Goal: Task Accomplishment & Management: Use online tool/utility

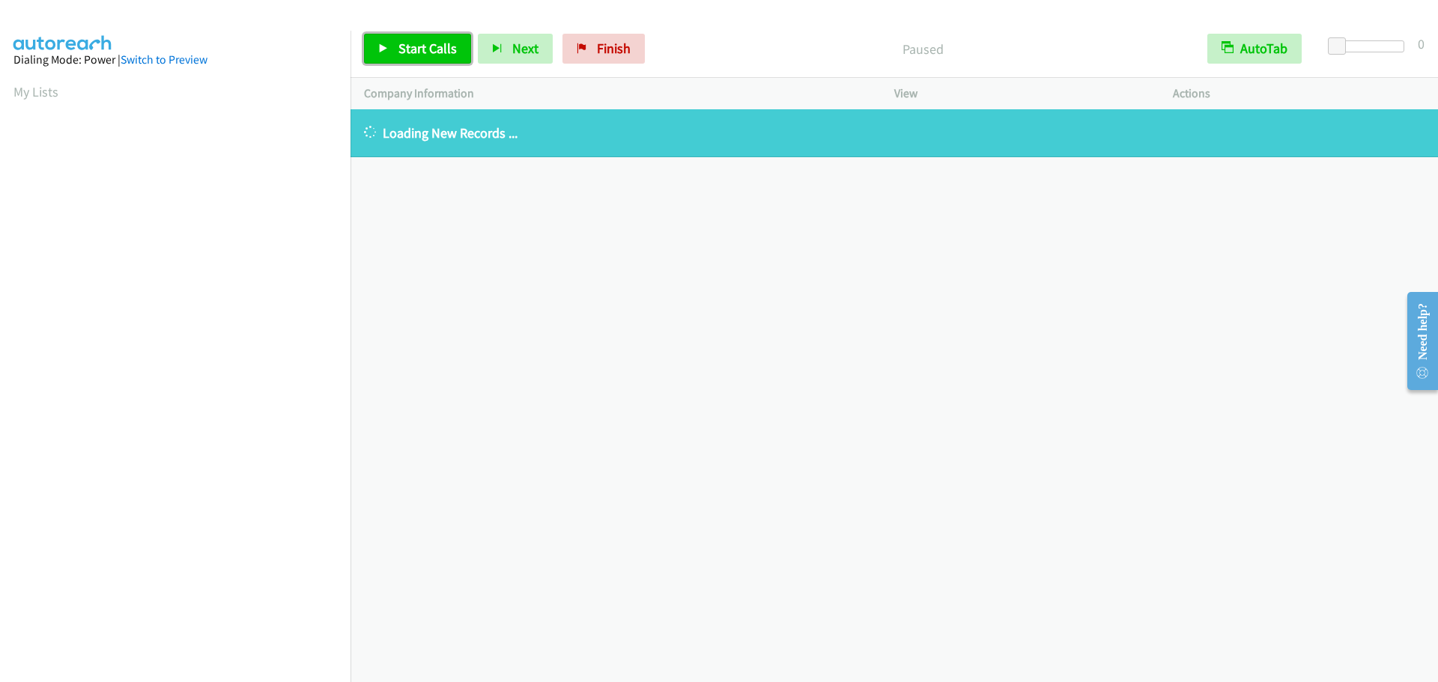
click at [413, 58] on link "Start Calls" at bounding box center [417, 49] width 107 height 30
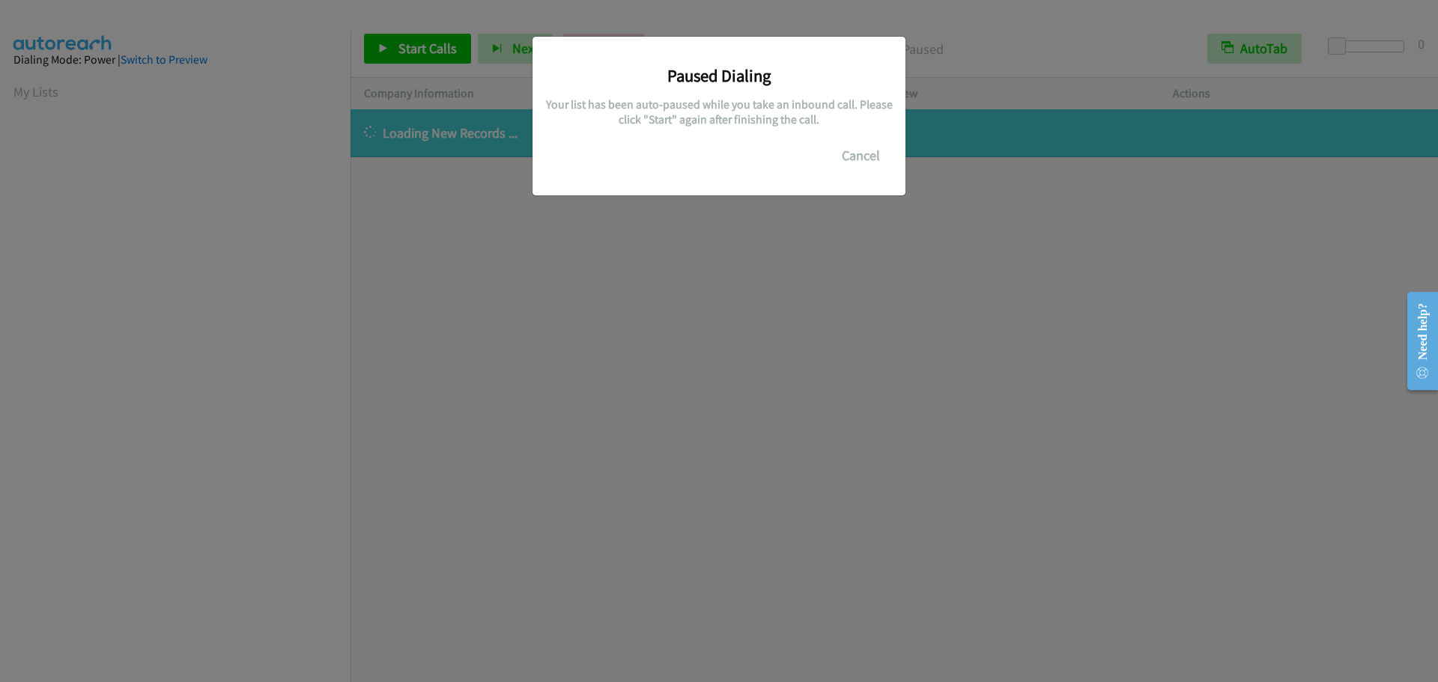
scroll to position [158, 0]
click at [852, 148] on button "Cancel" at bounding box center [861, 156] width 67 height 30
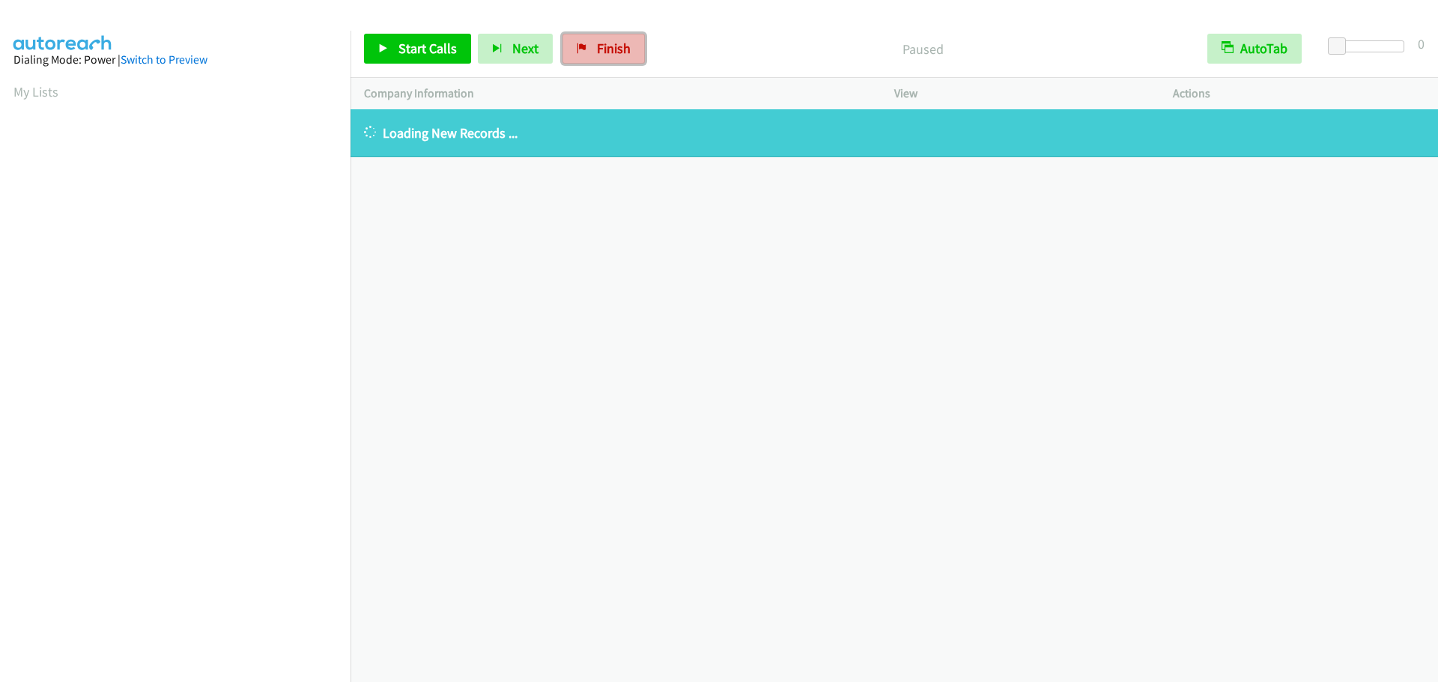
click at [634, 50] on link "Finish" at bounding box center [603, 49] width 82 height 30
